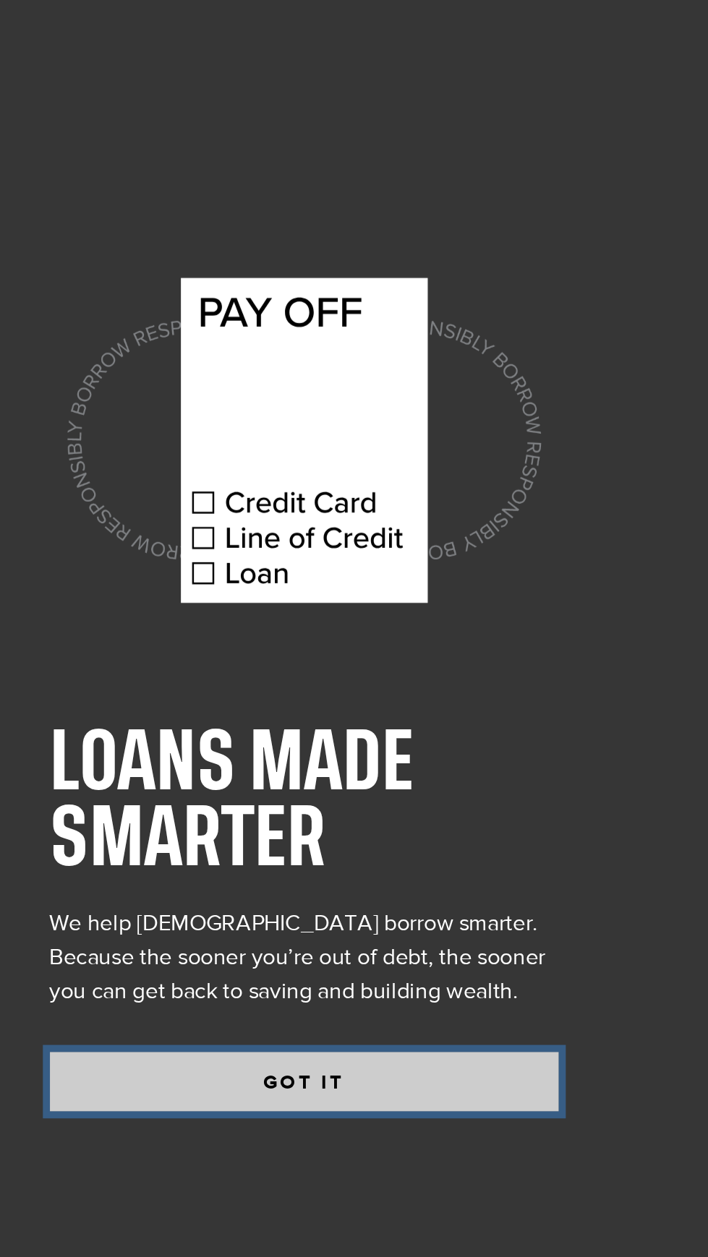
click at [301, 847] on button "GOT IT" at bounding box center [383, 832] width 260 height 30
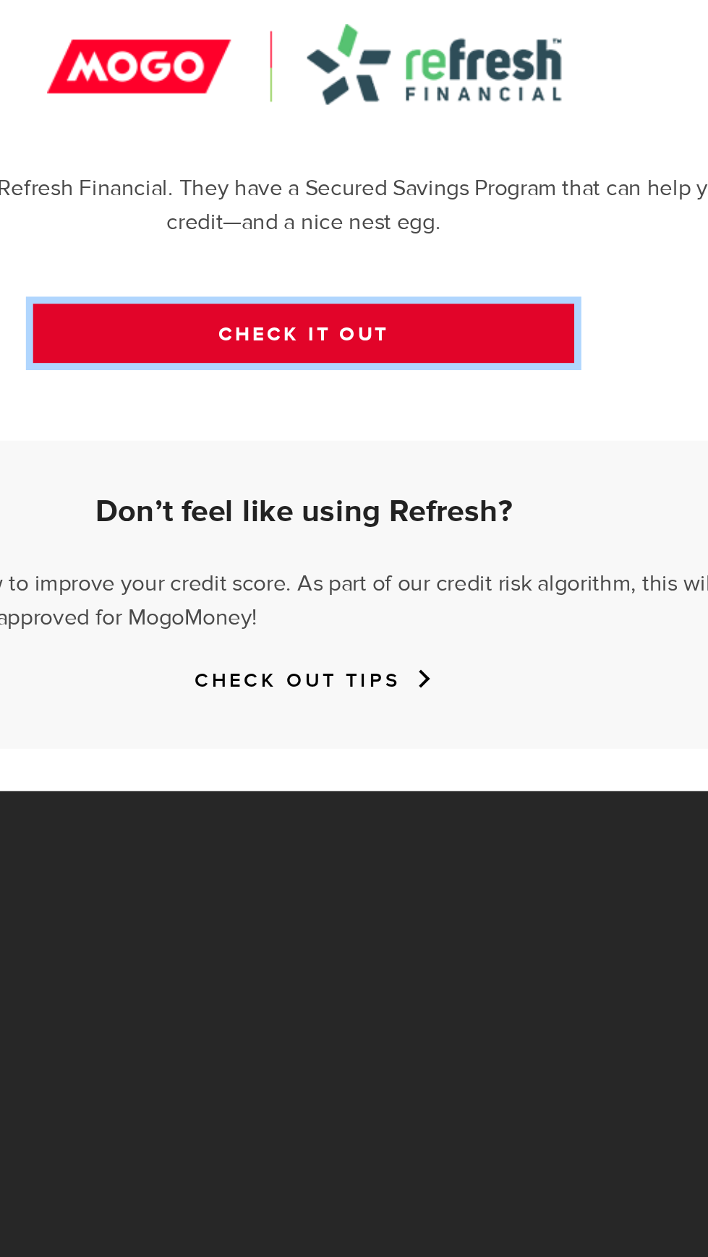
click at [300, 760] on link "CHECK IT OUT" at bounding box center [382, 745] width 277 height 30
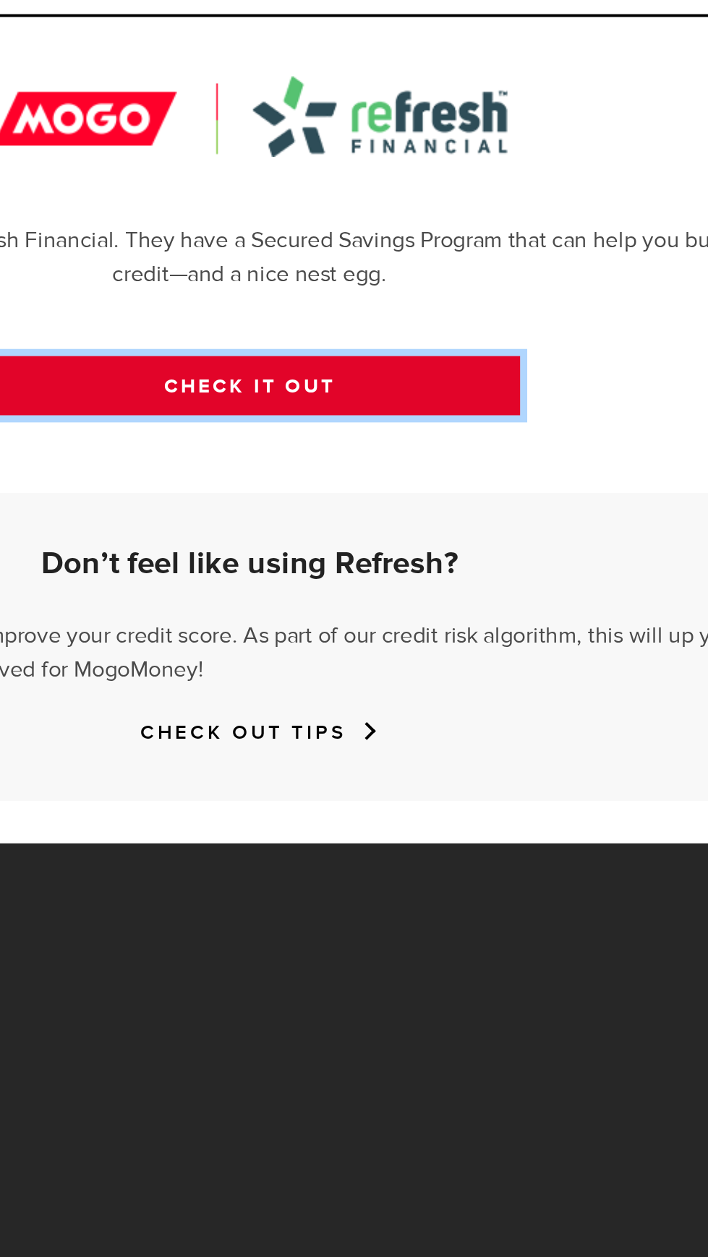
scroll to position [197, 0]
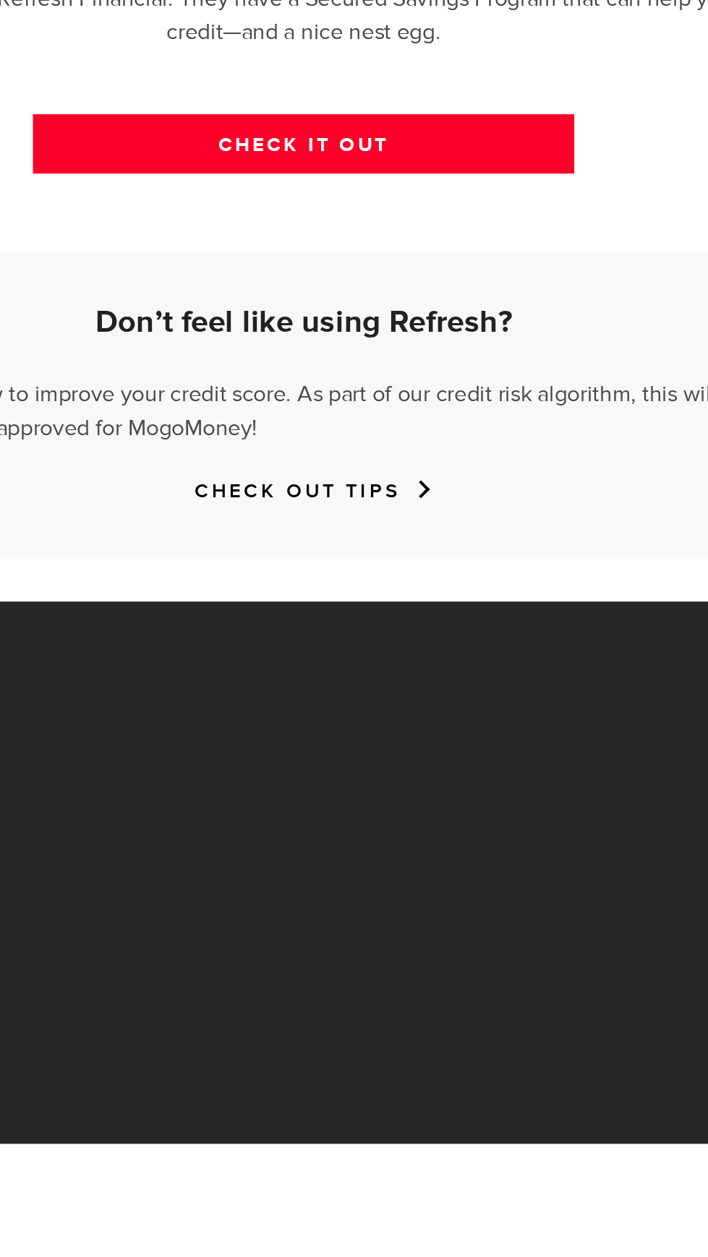
scroll to position [197, 0]
